Goal: Task Accomplishment & Management: Use online tool/utility

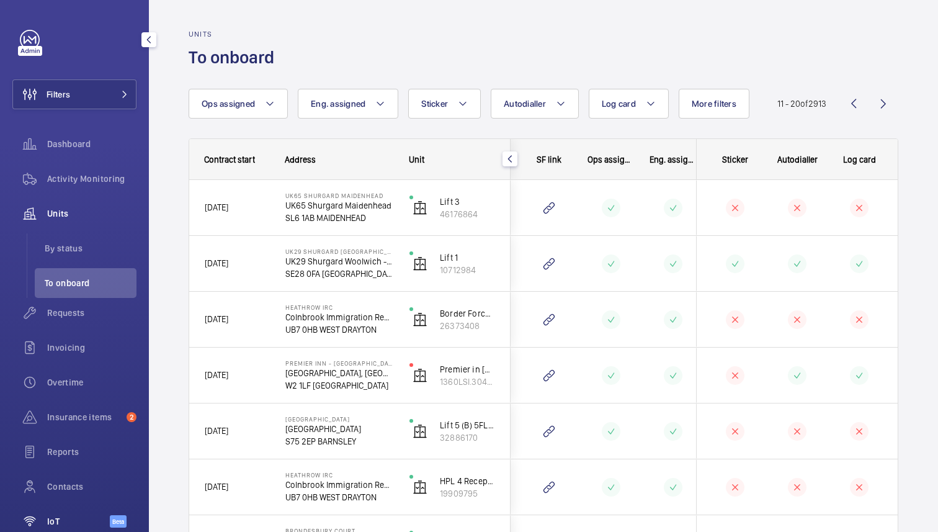
scroll to position [64, 0]
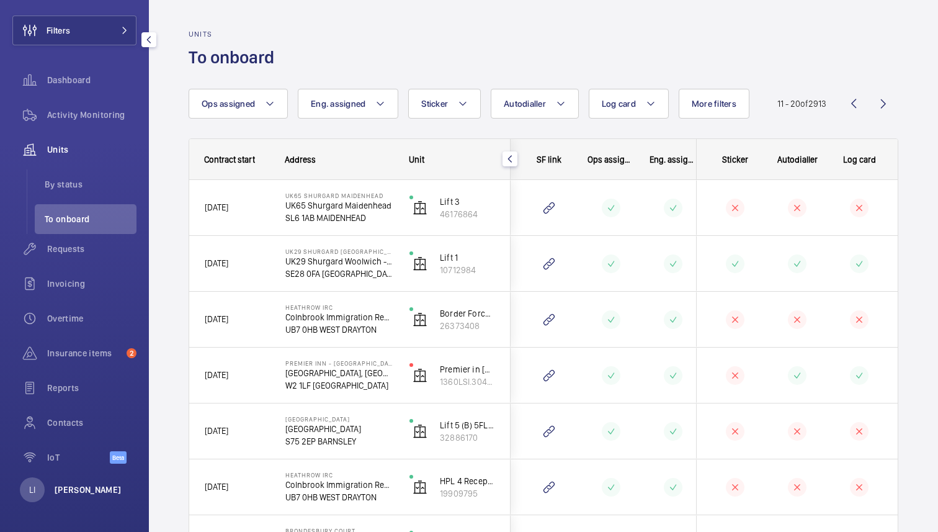
click at [57, 492] on p "[PERSON_NAME]" at bounding box center [88, 490] width 67 height 12
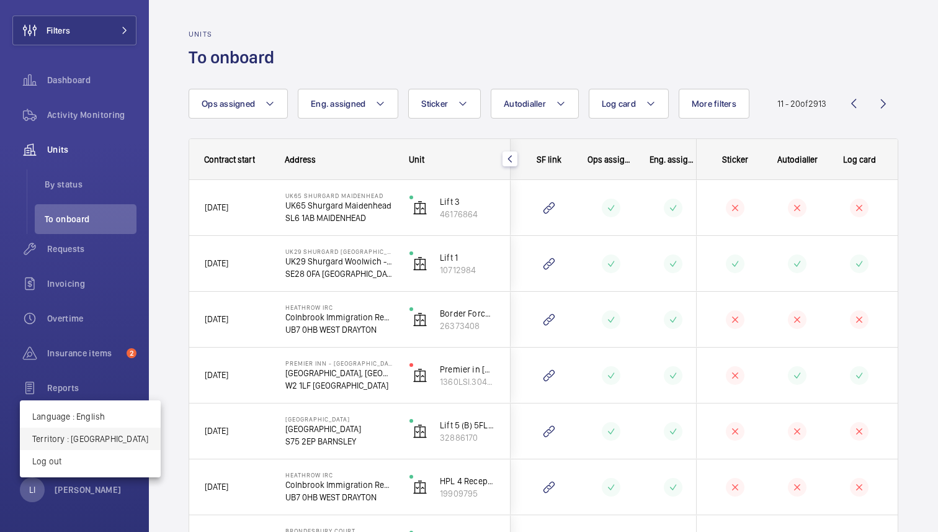
click at [94, 441] on p "Territory : United Kingdom" at bounding box center [90, 439] width 116 height 12
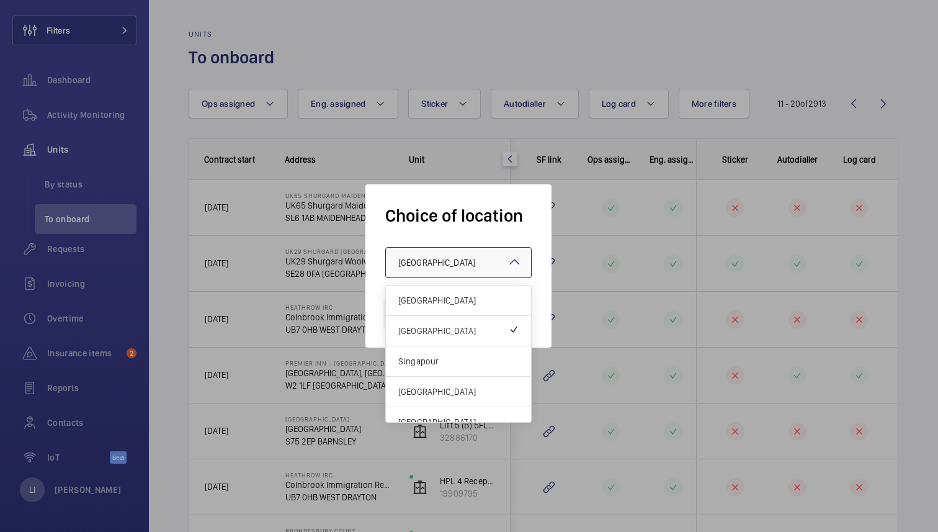
click at [467, 259] on div "× United Kingdom" at bounding box center [452, 262] width 108 height 12
click at [439, 390] on span "[GEOGRAPHIC_DATA]" at bounding box center [458, 391] width 120 height 12
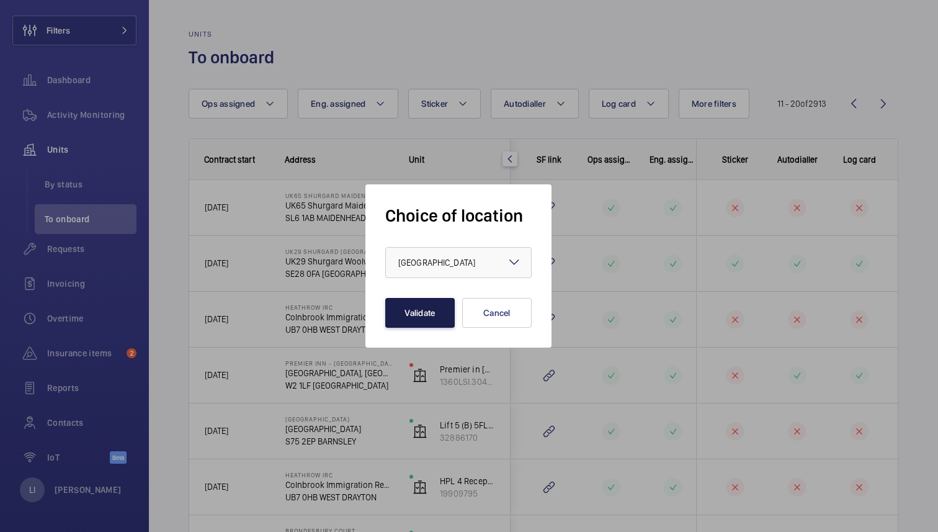
click at [426, 305] on button "Validate" at bounding box center [420, 313] width 70 height 30
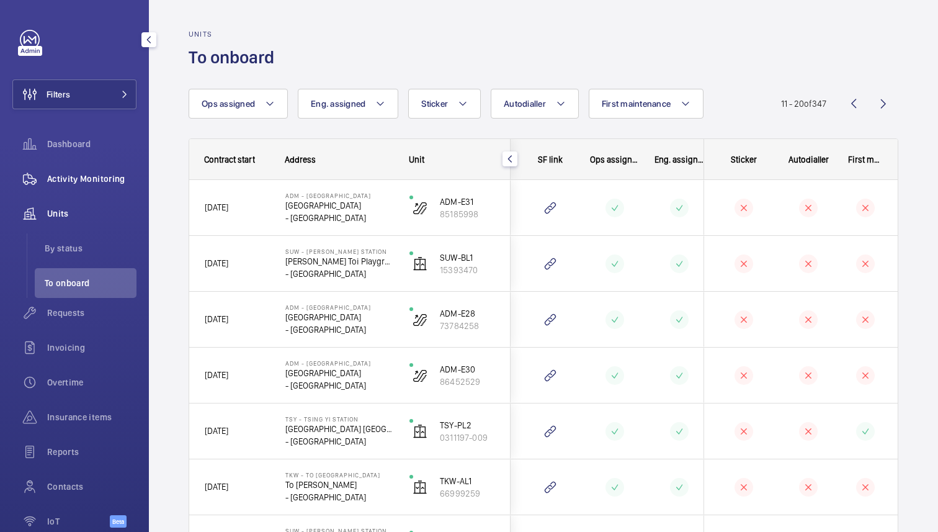
click at [79, 178] on span "Activity Monitoring" at bounding box center [91, 179] width 89 height 12
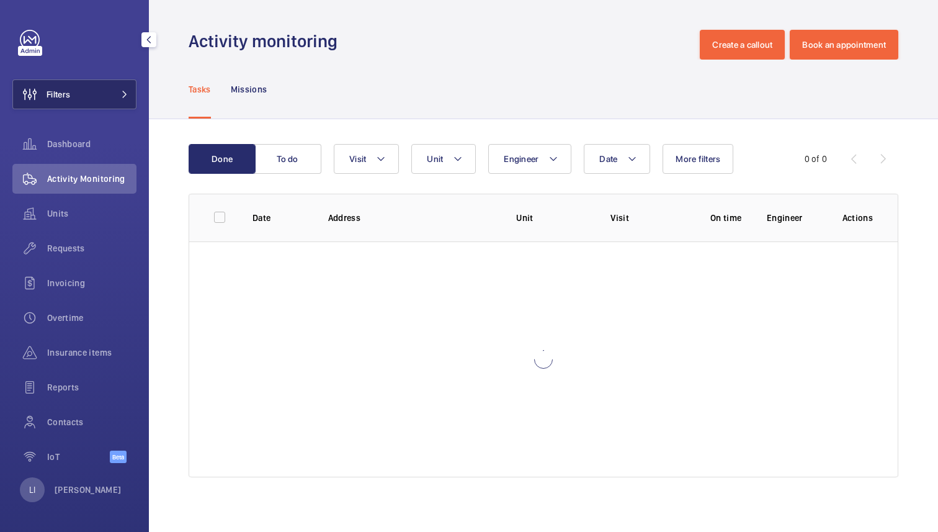
click at [107, 86] on button "Filters" at bounding box center [74, 94] width 124 height 30
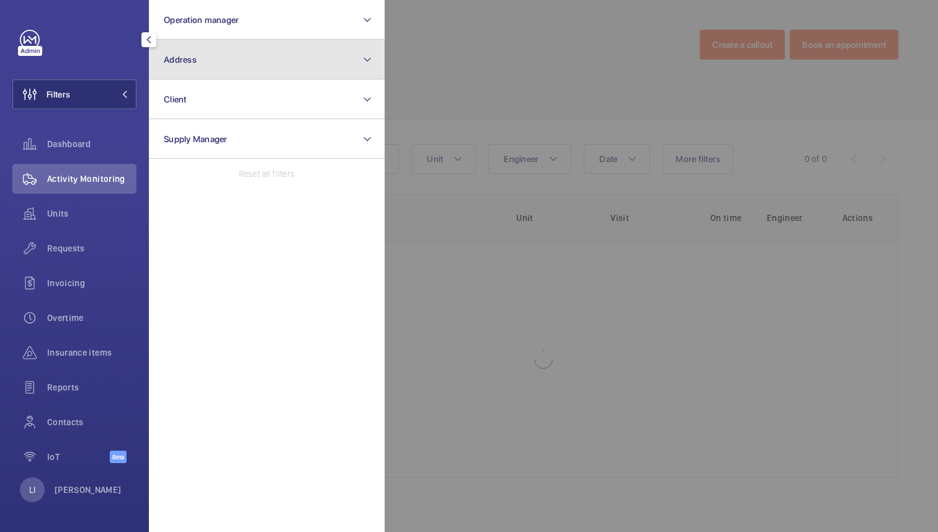
click at [226, 71] on button "Address" at bounding box center [267, 60] width 236 height 40
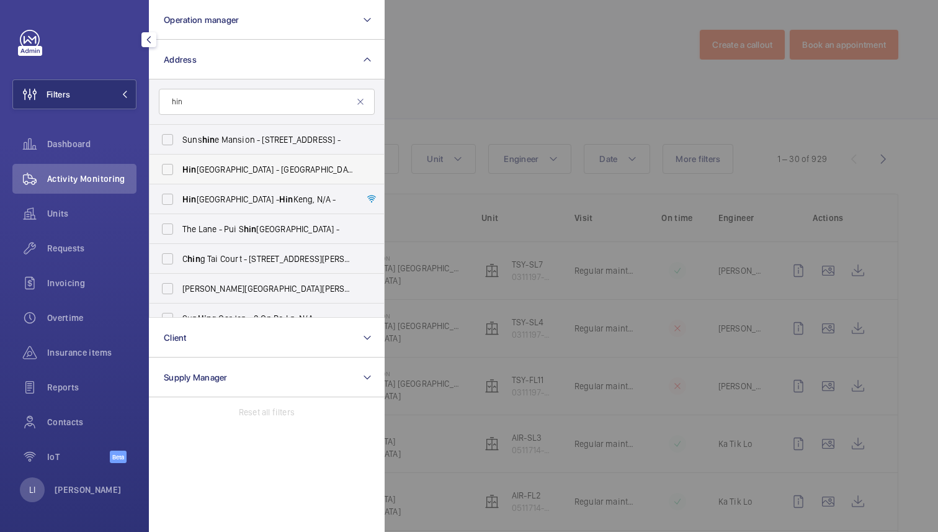
type input "hin"
click at [238, 174] on span "[GEOGRAPHIC_DATA] - [GEOGRAPHIC_DATA] [STREET_ADDRESS] -" at bounding box center [267, 169] width 171 height 12
click at [180, 174] on input "[GEOGRAPHIC_DATA] - [GEOGRAPHIC_DATA] [STREET_ADDRESS] -" at bounding box center [167, 169] width 25 height 25
checkbox input "true"
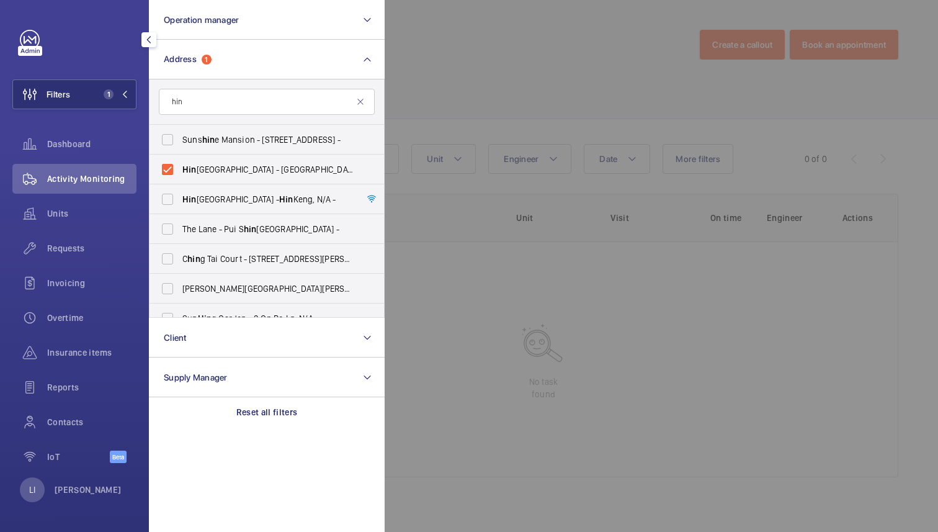
click at [508, 84] on div at bounding box center [854, 266] width 938 height 532
